Goal: Browse casually

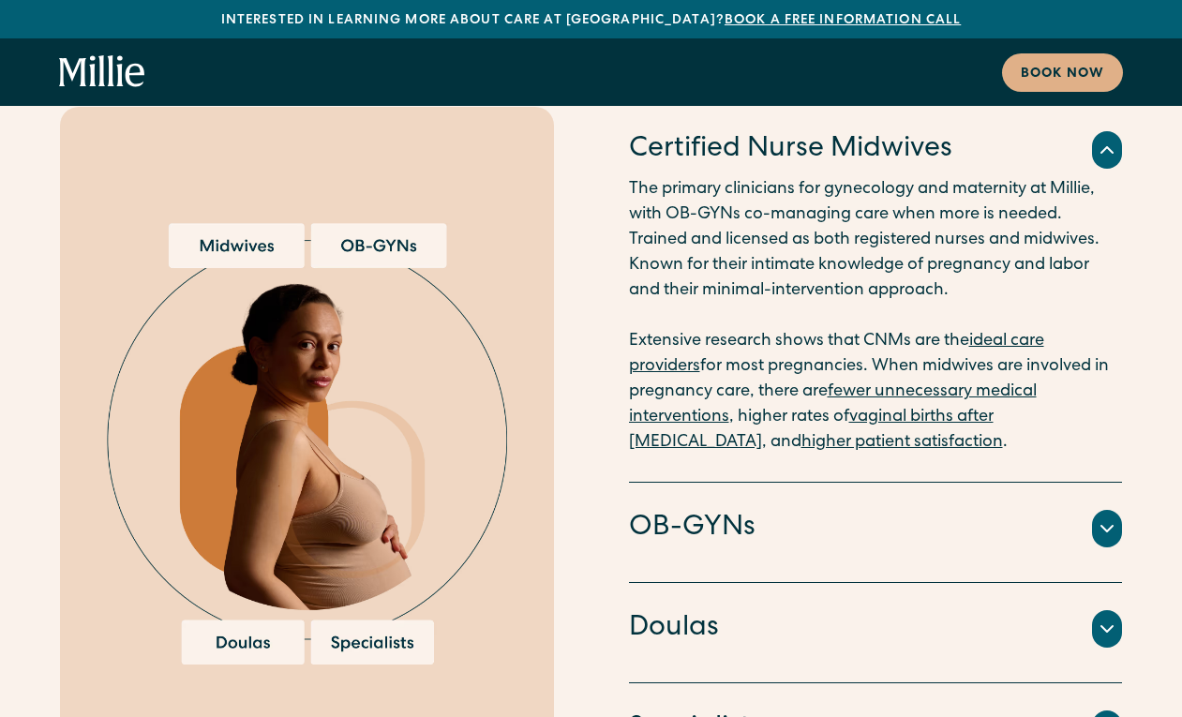
scroll to position [3759, 0]
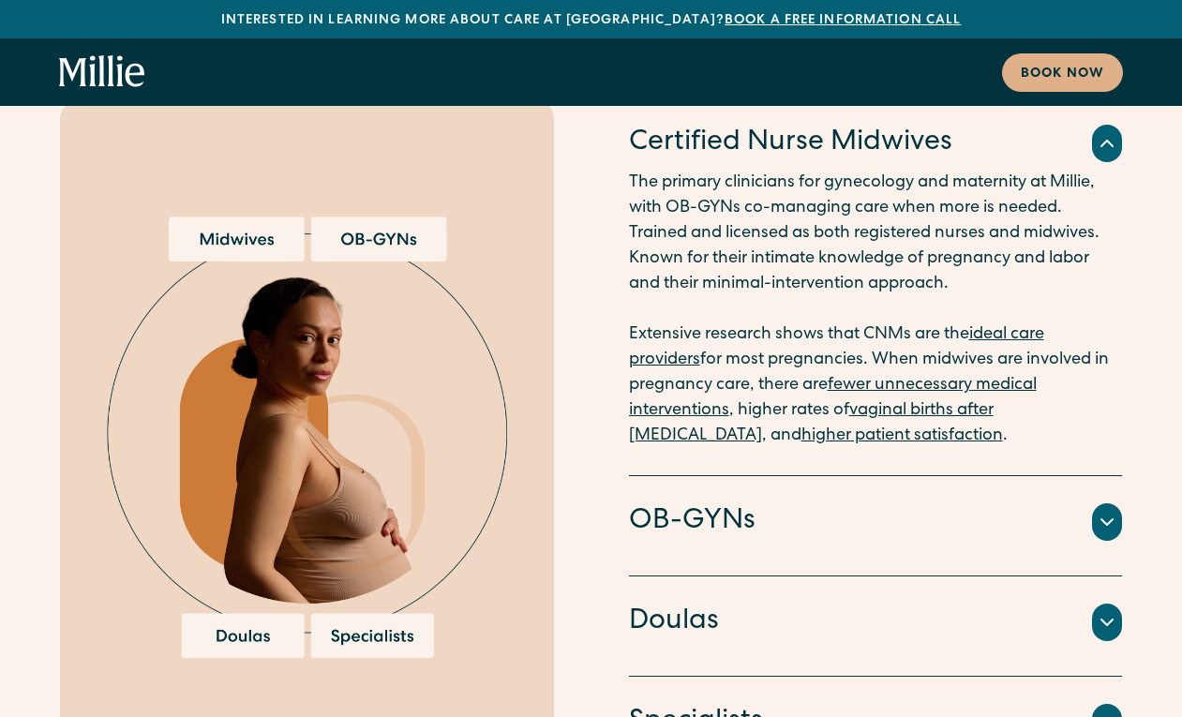
click at [1108, 511] on icon at bounding box center [1106, 522] width 22 height 22
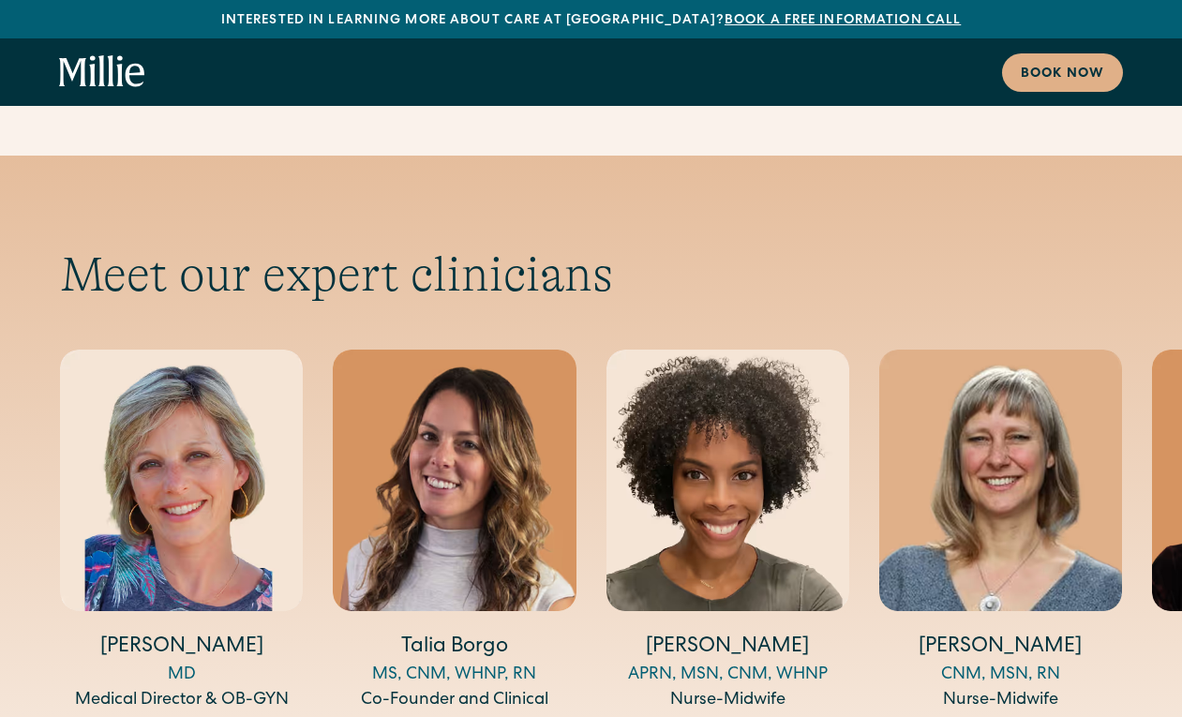
scroll to position [6093, 0]
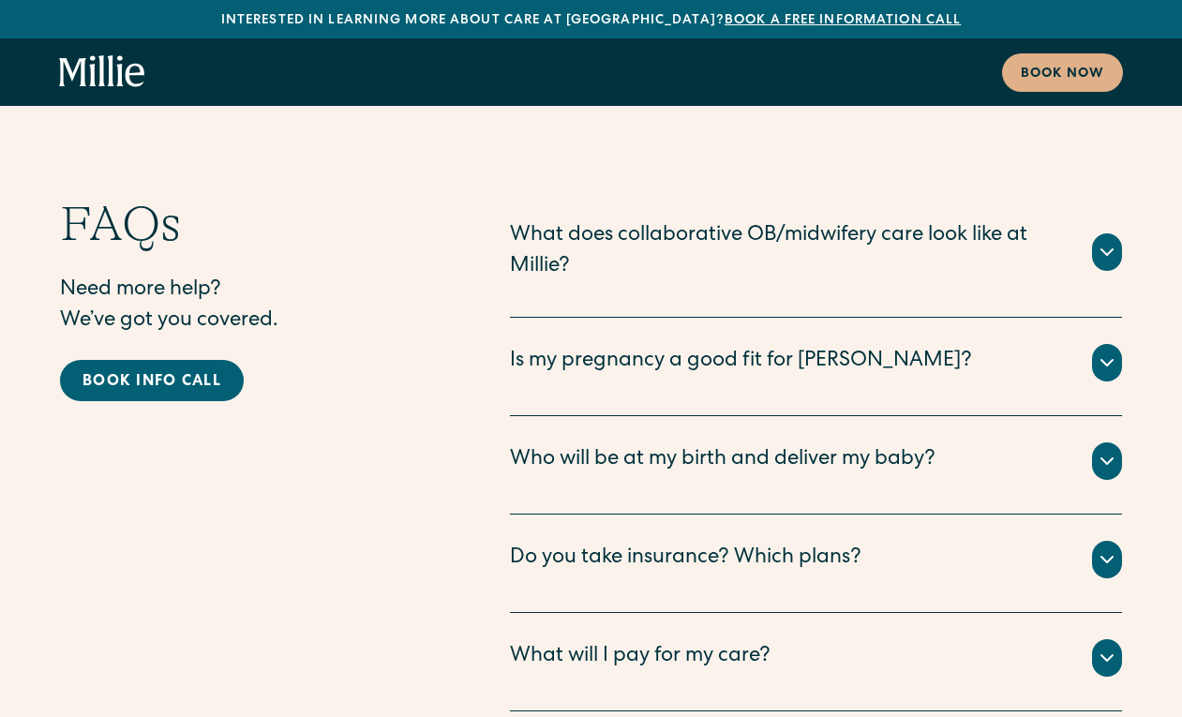
scroll to position [9266, 0]
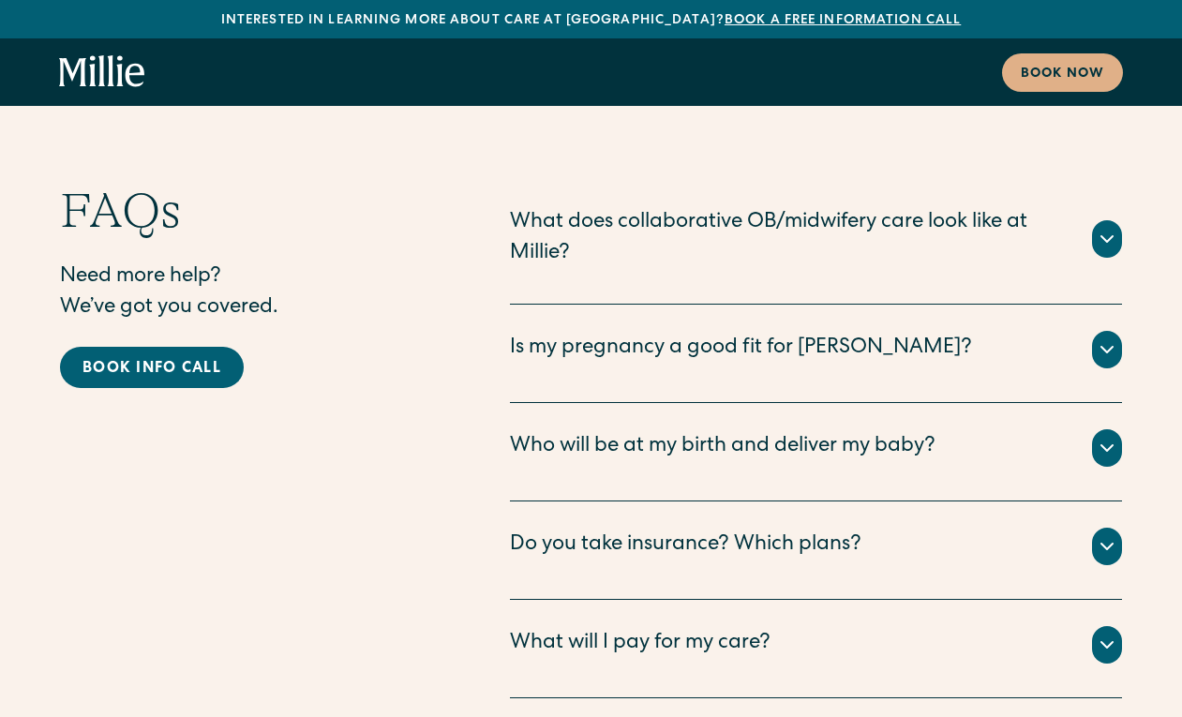
click at [1108, 535] on icon at bounding box center [1106, 546] width 22 height 22
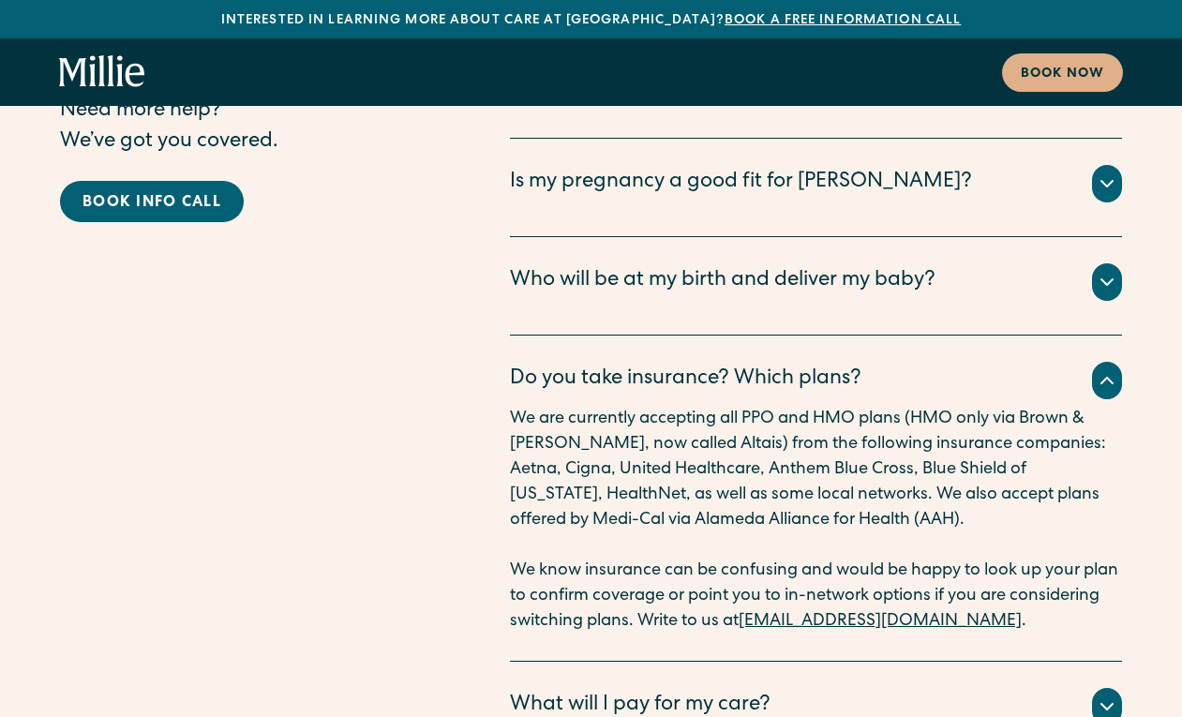
scroll to position [9447, 0]
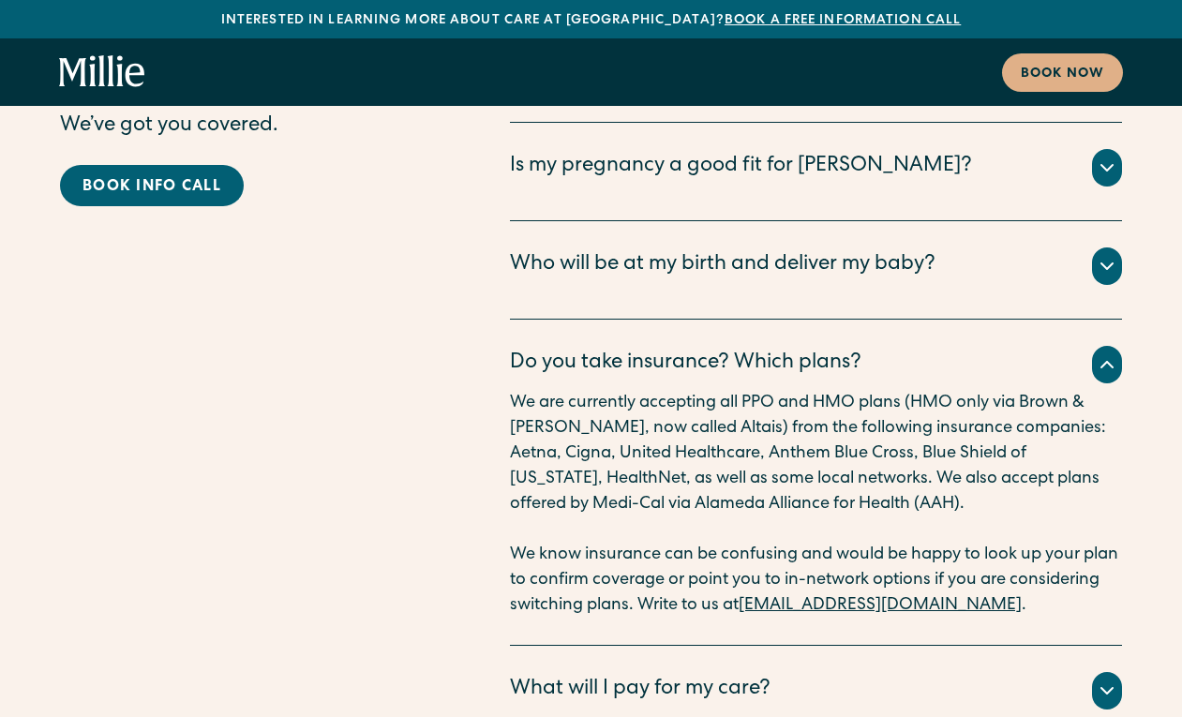
click at [1095, 679] on icon at bounding box center [1106, 690] width 22 height 22
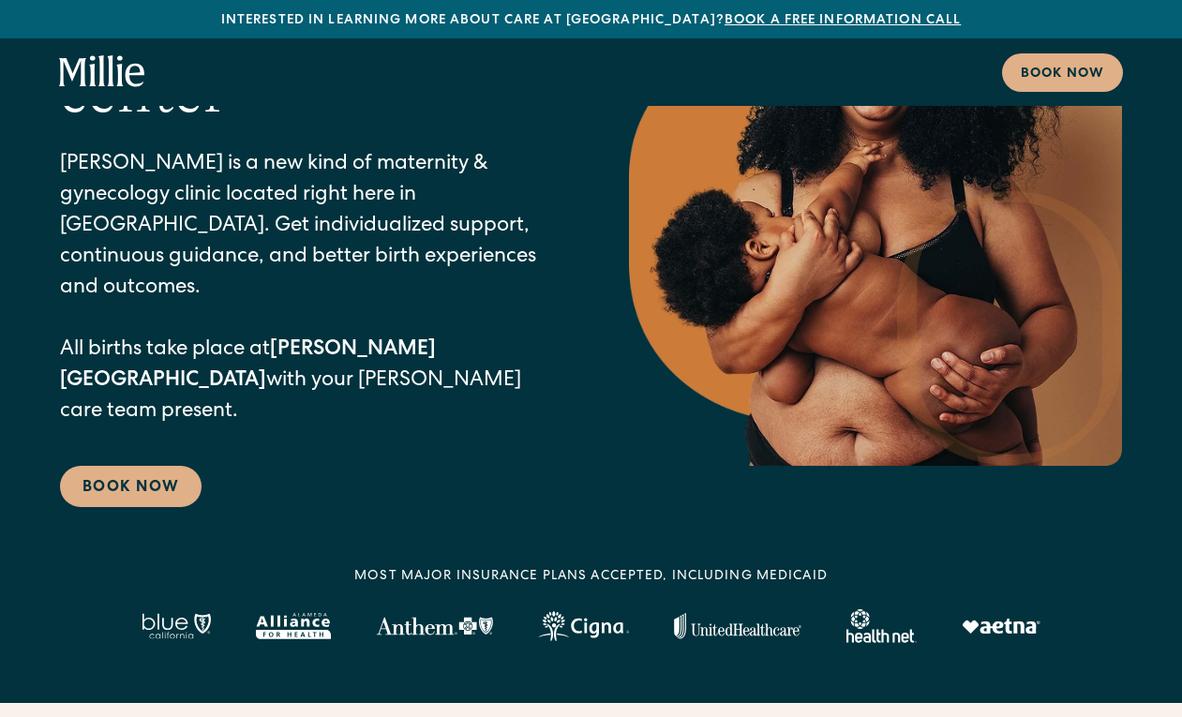
scroll to position [0, 0]
